Goal: Task Accomplishment & Management: Use online tool/utility

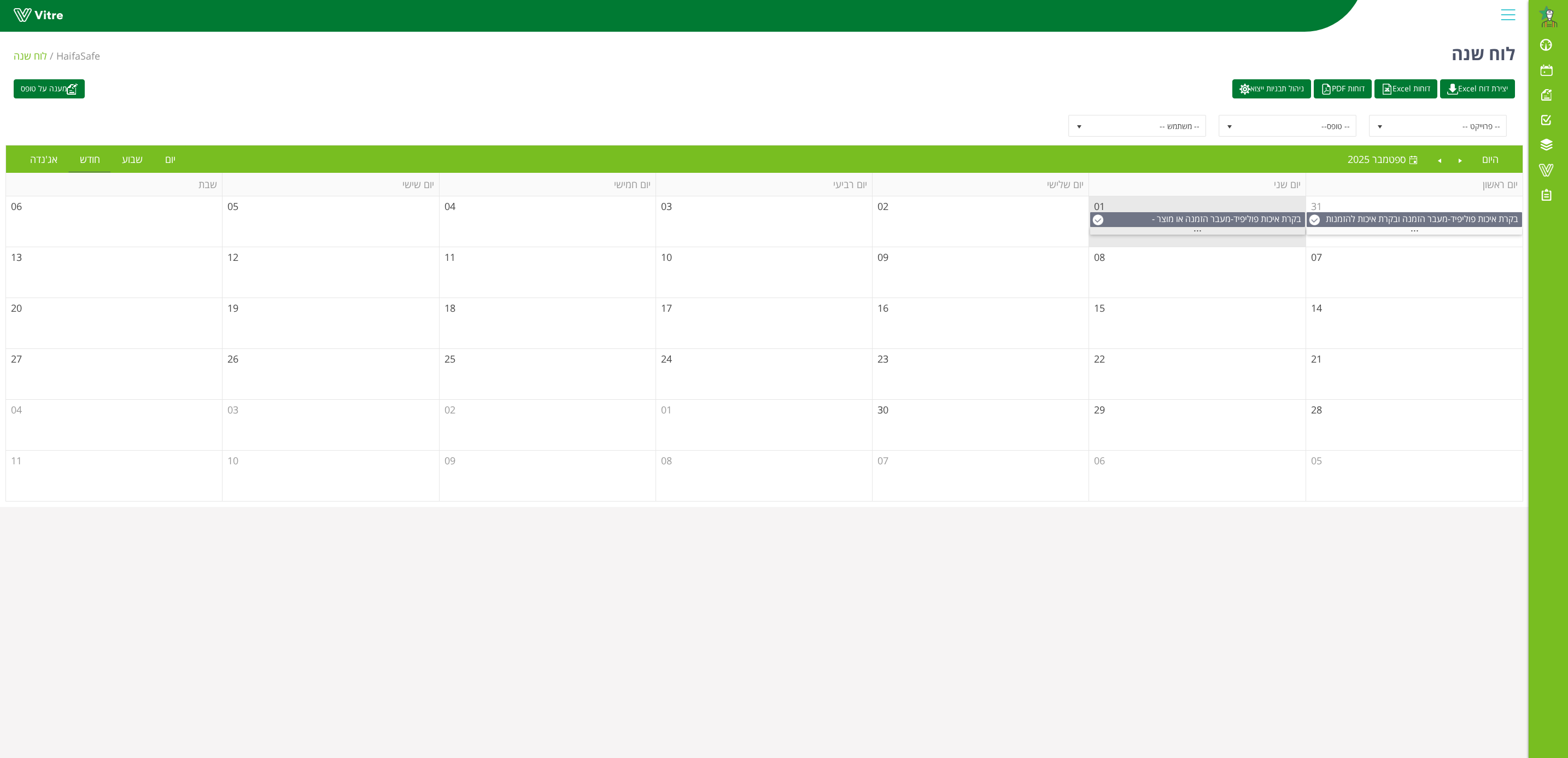
click at [1204, 233] on div "..." at bounding box center [1197, 231] width 215 height 7
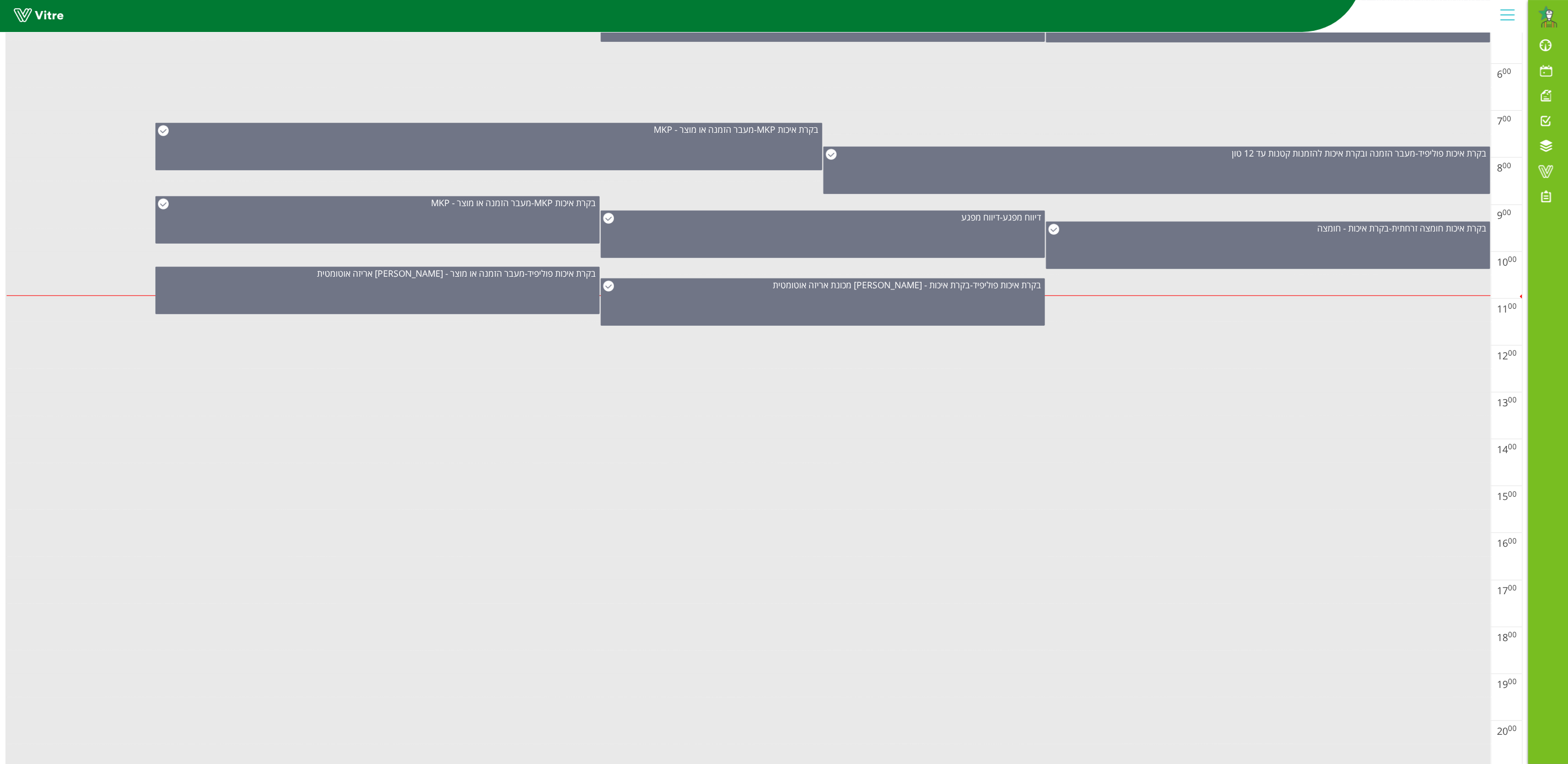
scroll to position [440, 0]
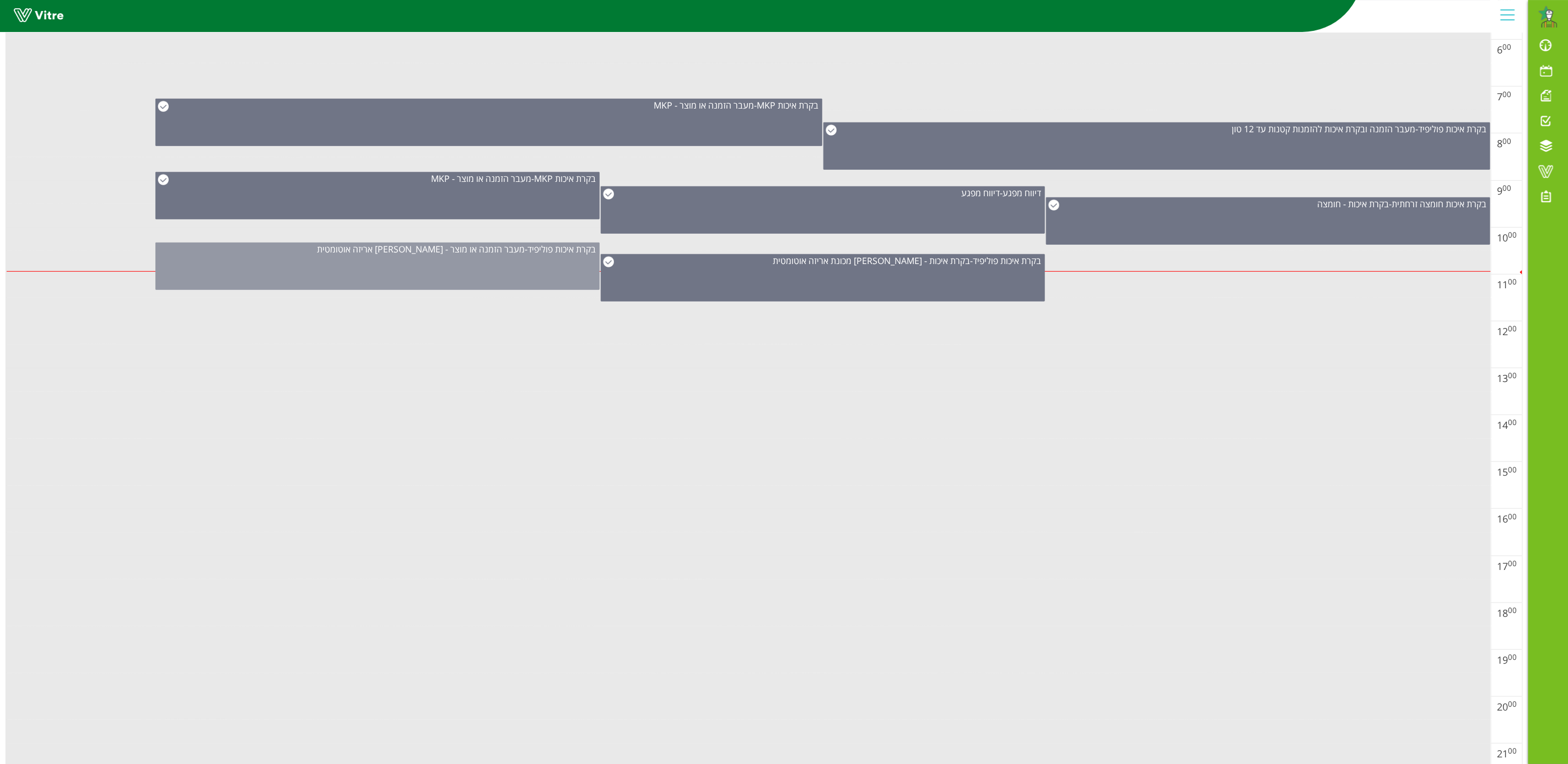
click at [368, 255] on span "מעבר הזמנה או מוצר - [PERSON_NAME] אריזה אוטומטית" at bounding box center [420, 249] width 208 height 12
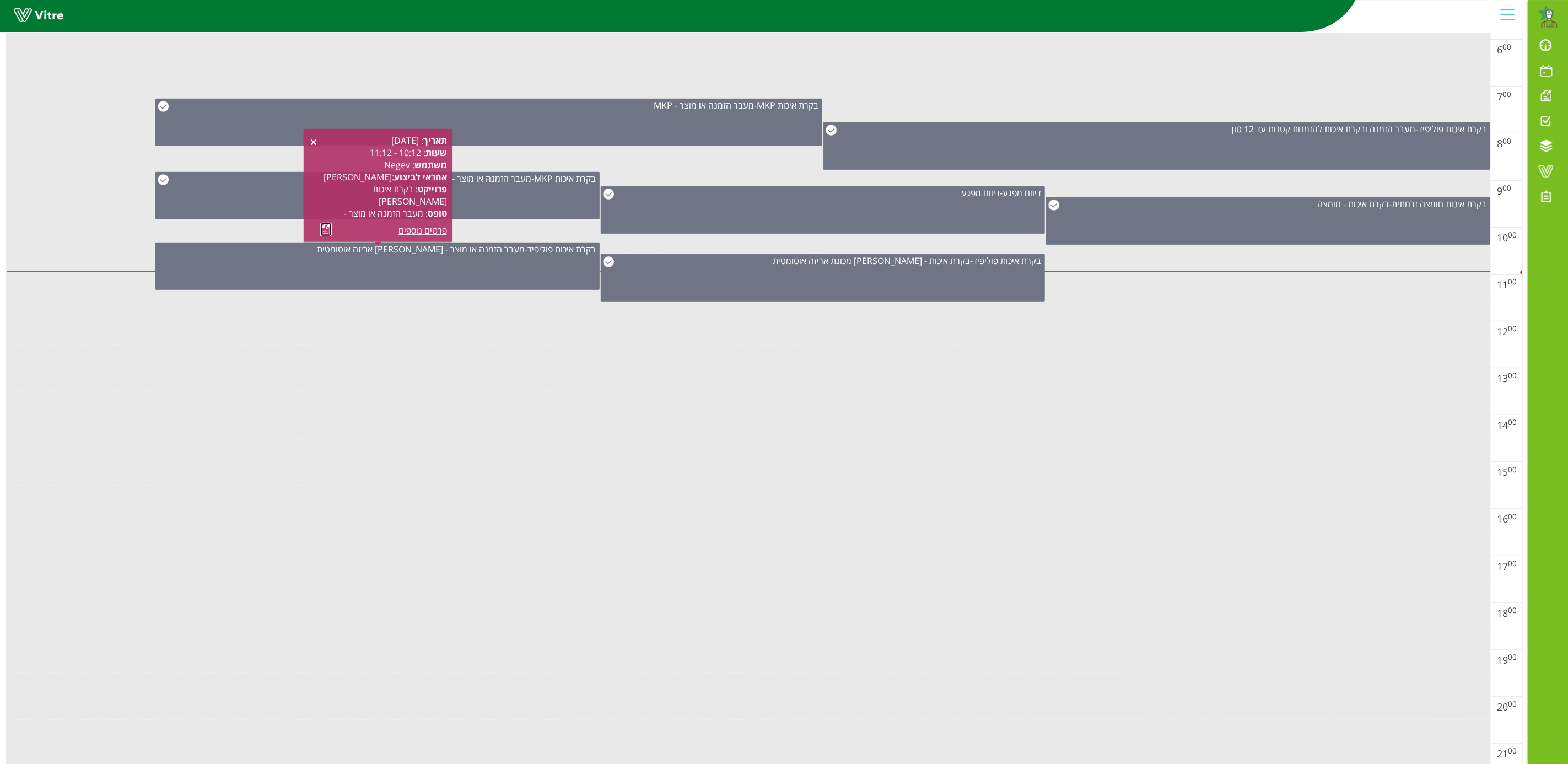
click at [321, 229] on link at bounding box center [326, 229] width 11 height 13
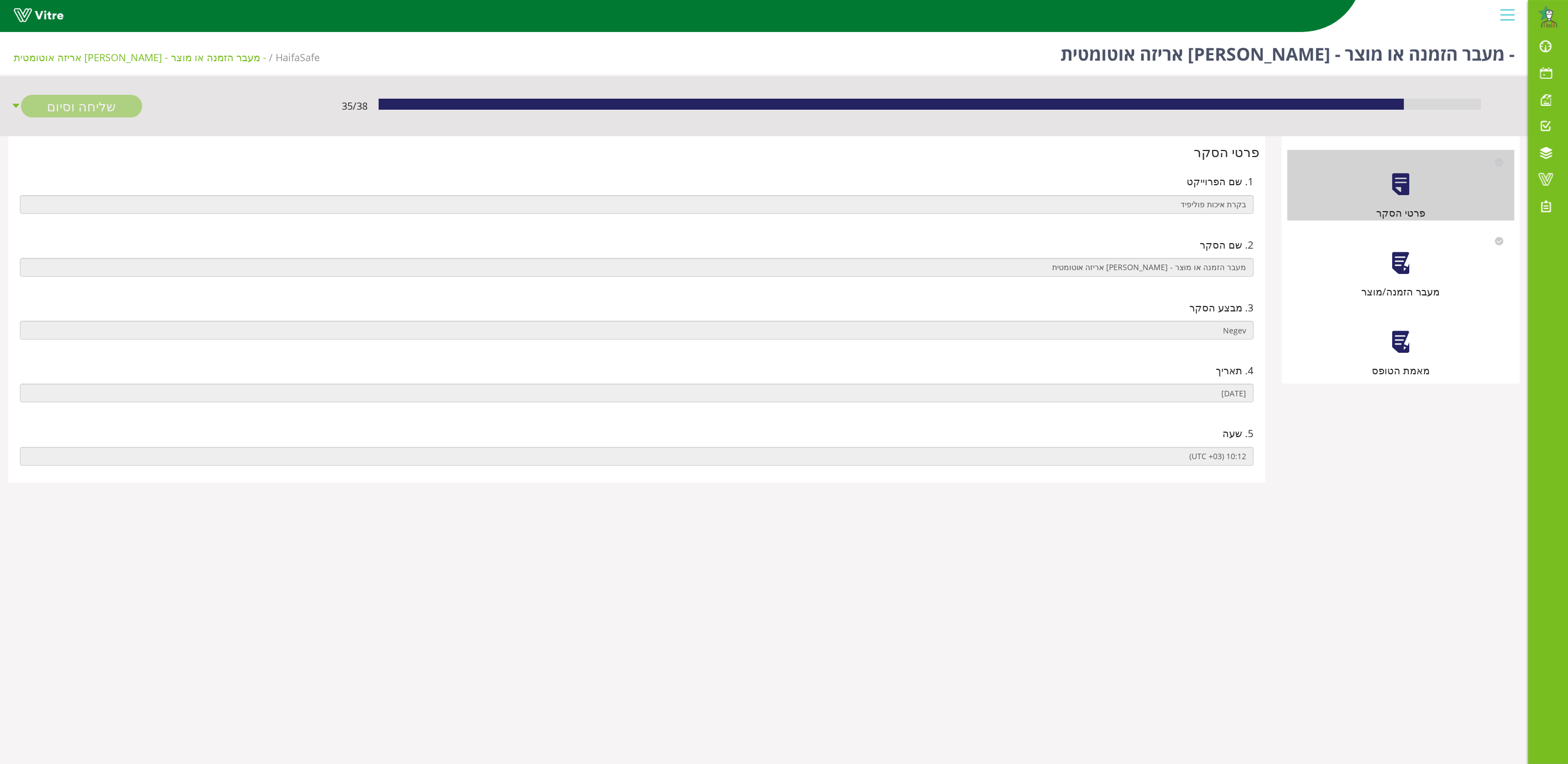
click at [1414, 265] on div "מעבר הזמנה/מוצר" at bounding box center [1401, 263] width 227 height 70
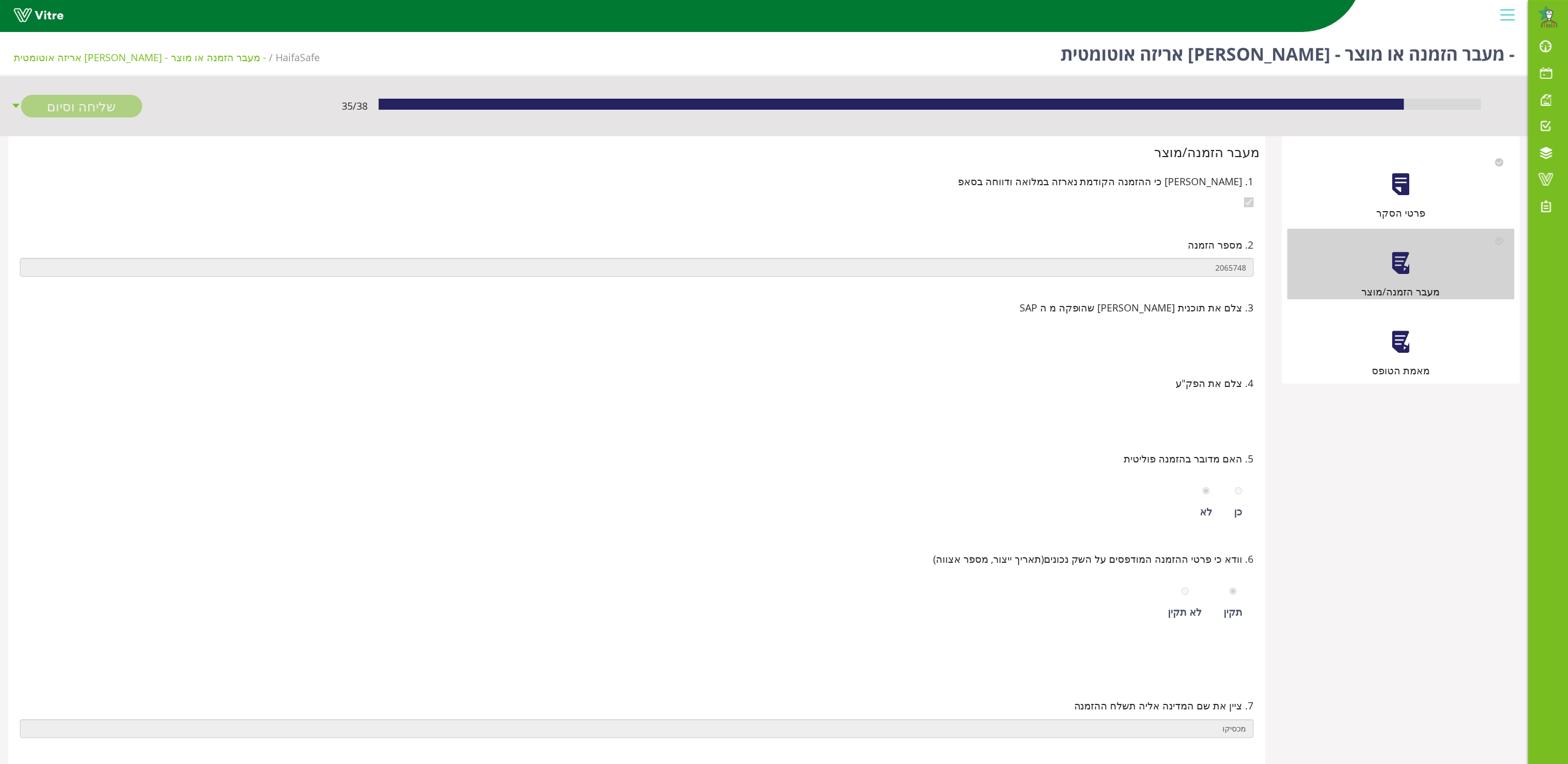
click at [1402, 339] on div at bounding box center [1400, 342] width 25 height 25
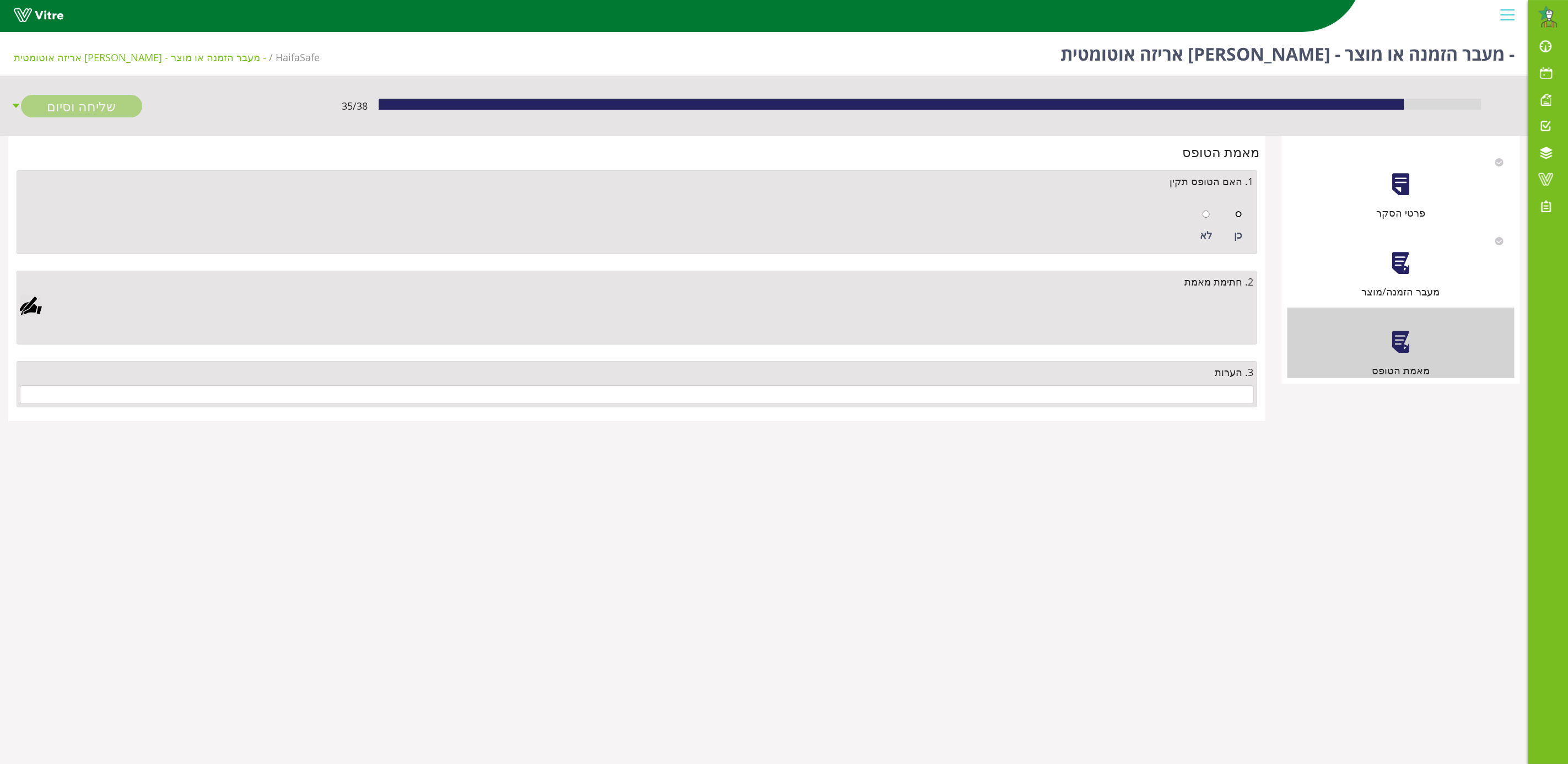
click at [1238, 212] on input "radio" at bounding box center [1238, 214] width 7 height 7
radio input "true"
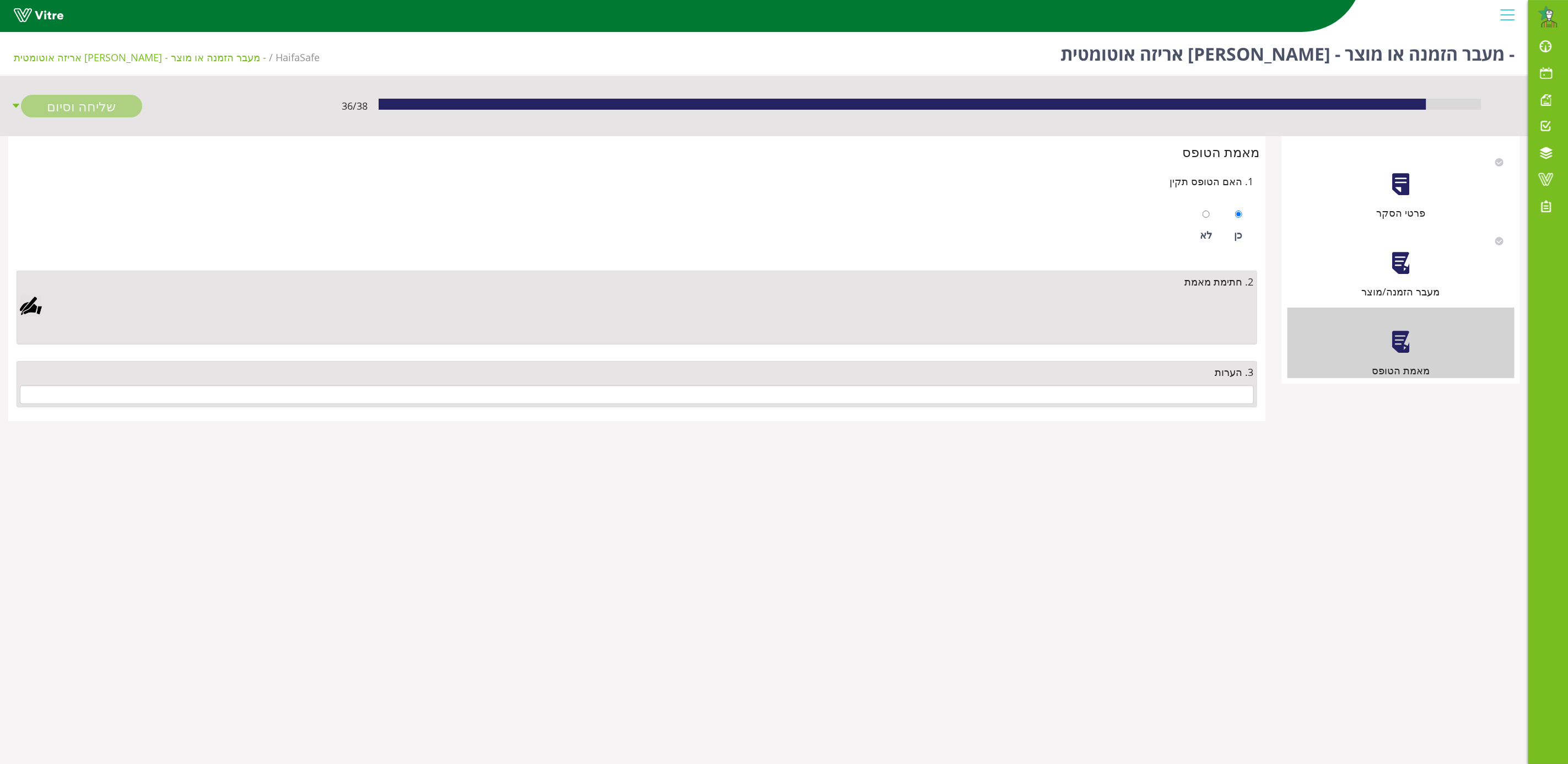
click at [31, 303] on div at bounding box center [31, 305] width 22 height 22
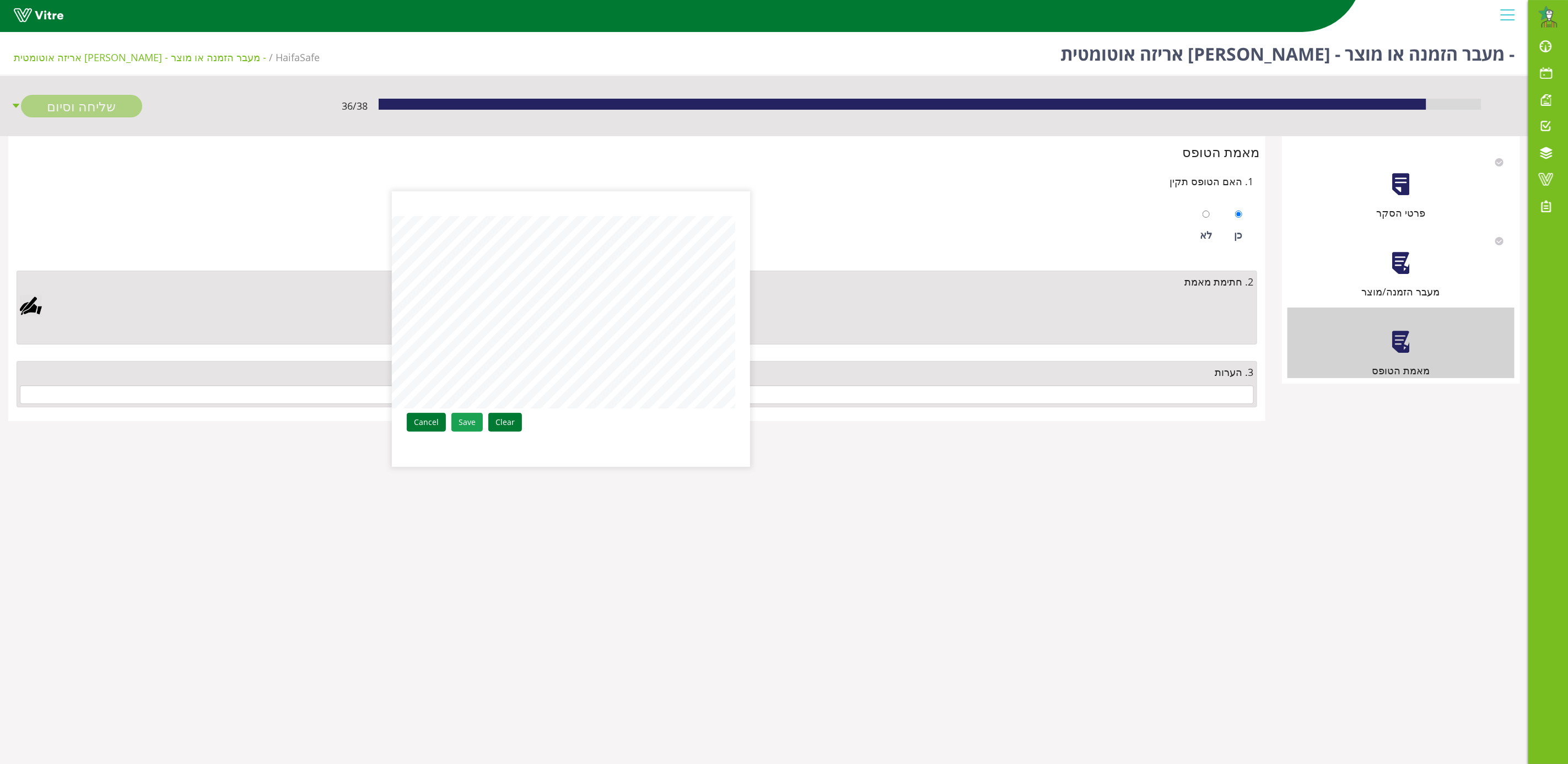
drag, startPoint x: 469, startPoint y: 422, endPoint x: 744, endPoint y: 419, distance: 275.0
click at [469, 423] on link "Save" at bounding box center [467, 422] width 31 height 18
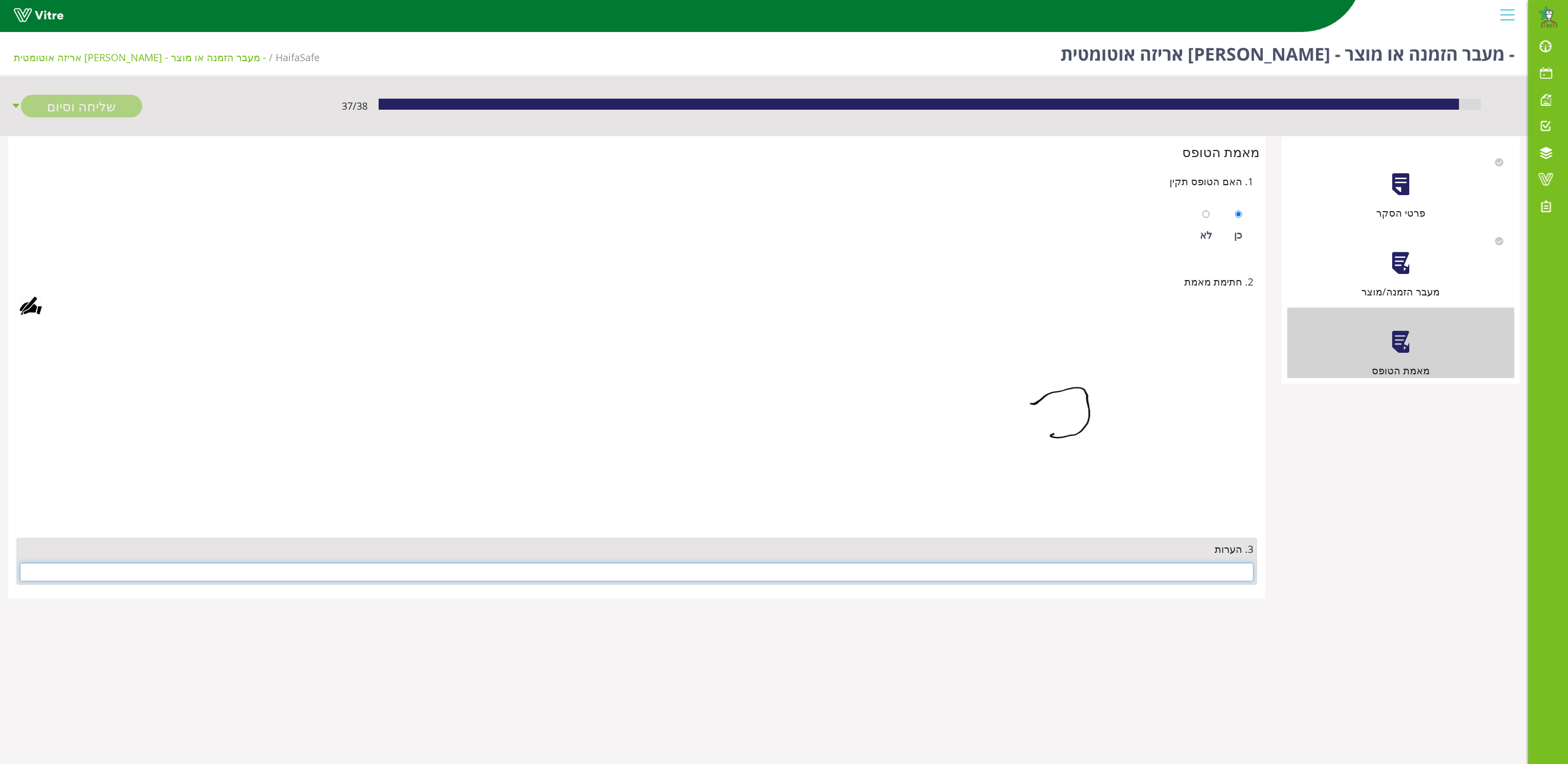
click at [1153, 577] on input "text" at bounding box center [637, 572] width 1234 height 18
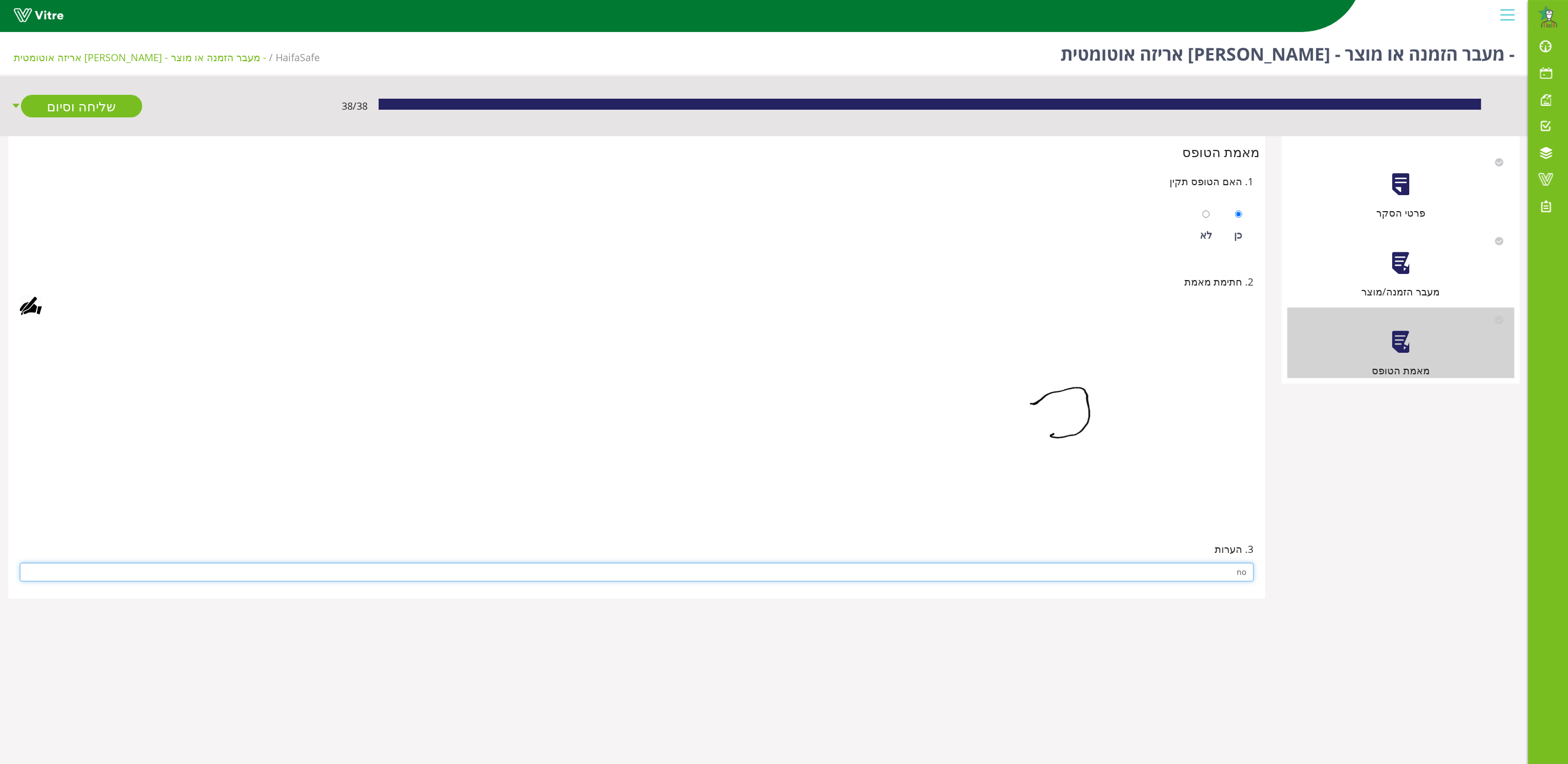
type input "no"
click at [973, 496] on img at bounding box center [1074, 422] width 358 height 193
click at [60, 106] on link "שליחה וסיום" at bounding box center [81, 106] width 121 height 23
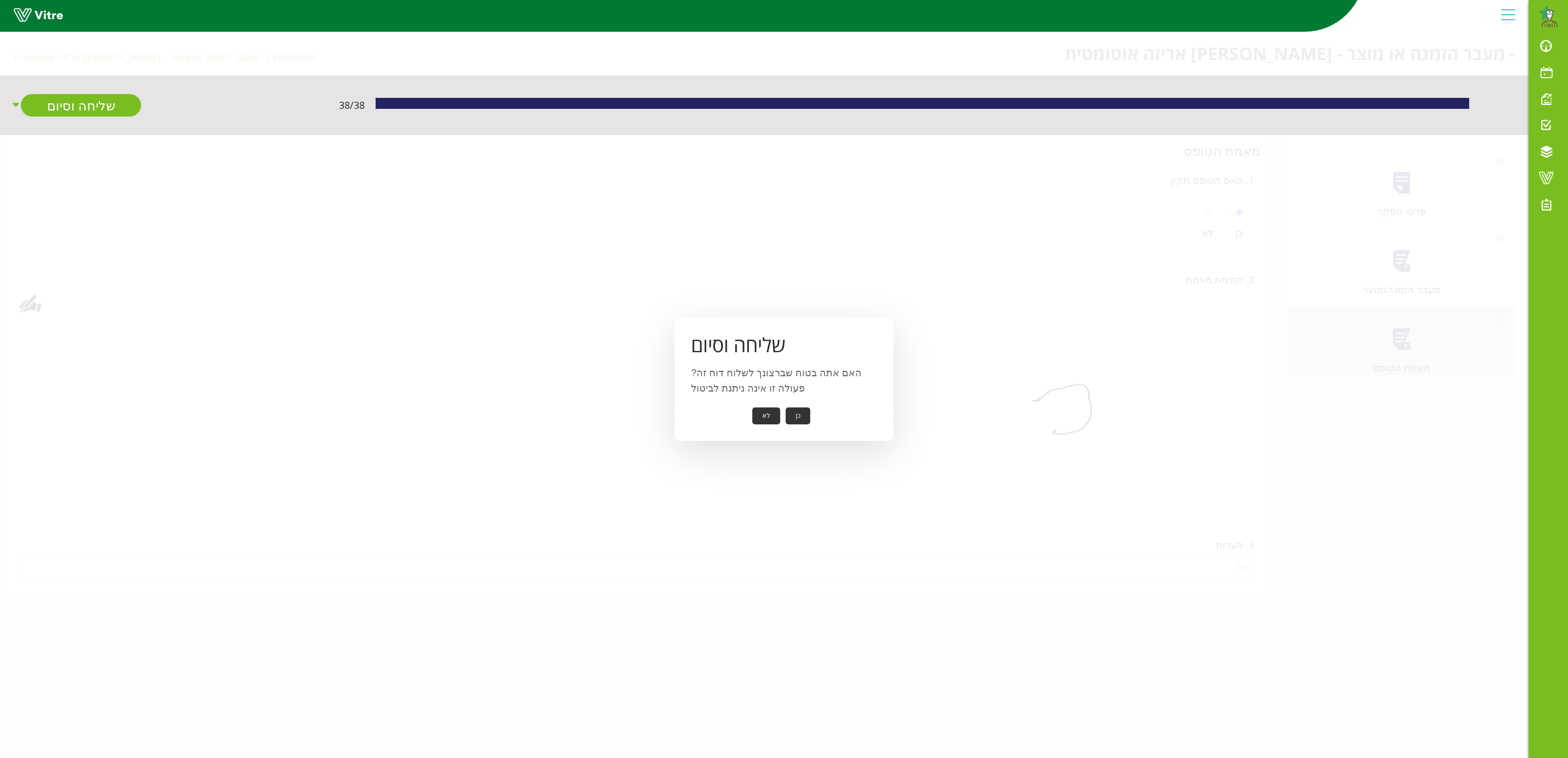
click at [797, 411] on button "כן" at bounding box center [797, 416] width 25 height 17
click at [784, 406] on button "אישור" at bounding box center [780, 408] width 36 height 17
